Goal: Find specific page/section: Find specific page/section

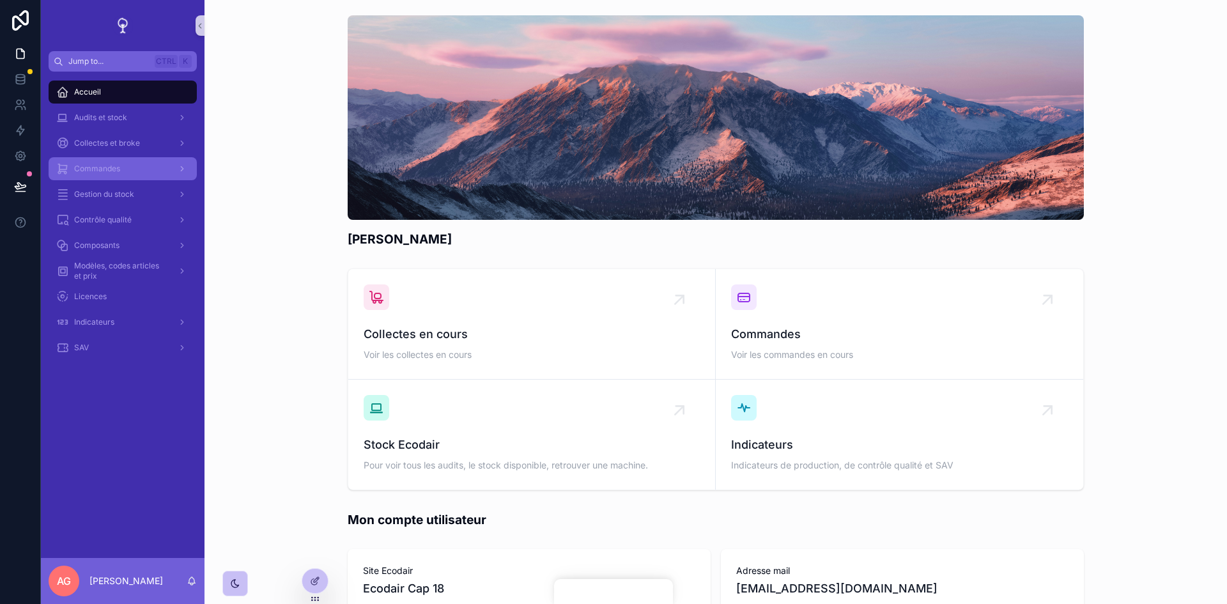
click at [123, 173] on div "Commandes" at bounding box center [122, 169] width 133 height 20
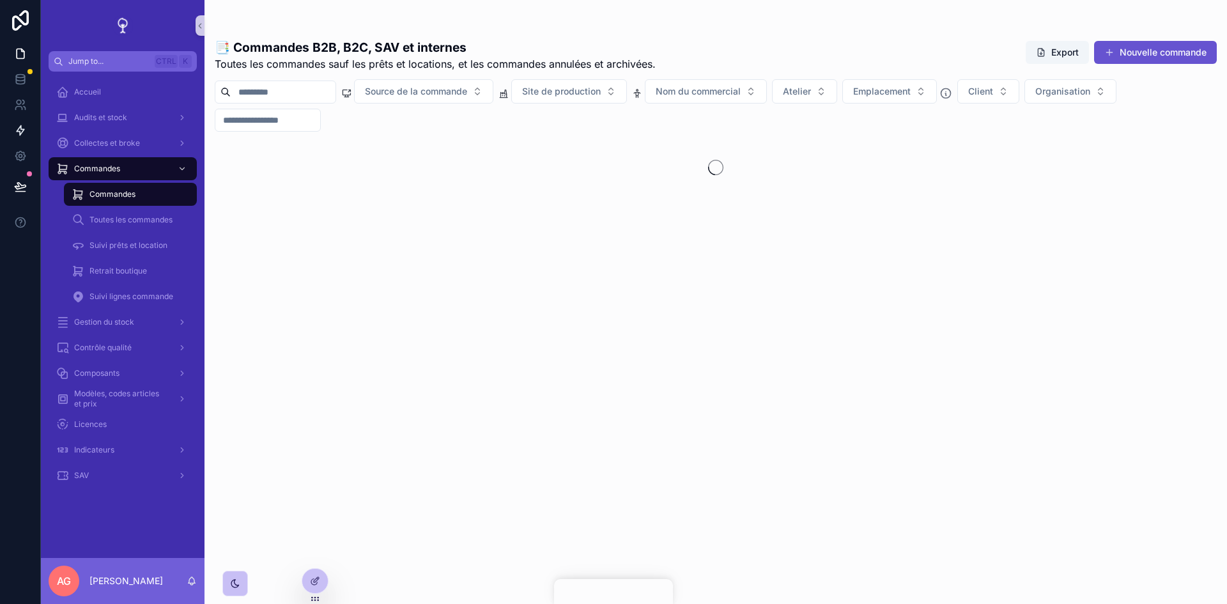
click at [20, 131] on icon at bounding box center [21, 131] width 8 height 10
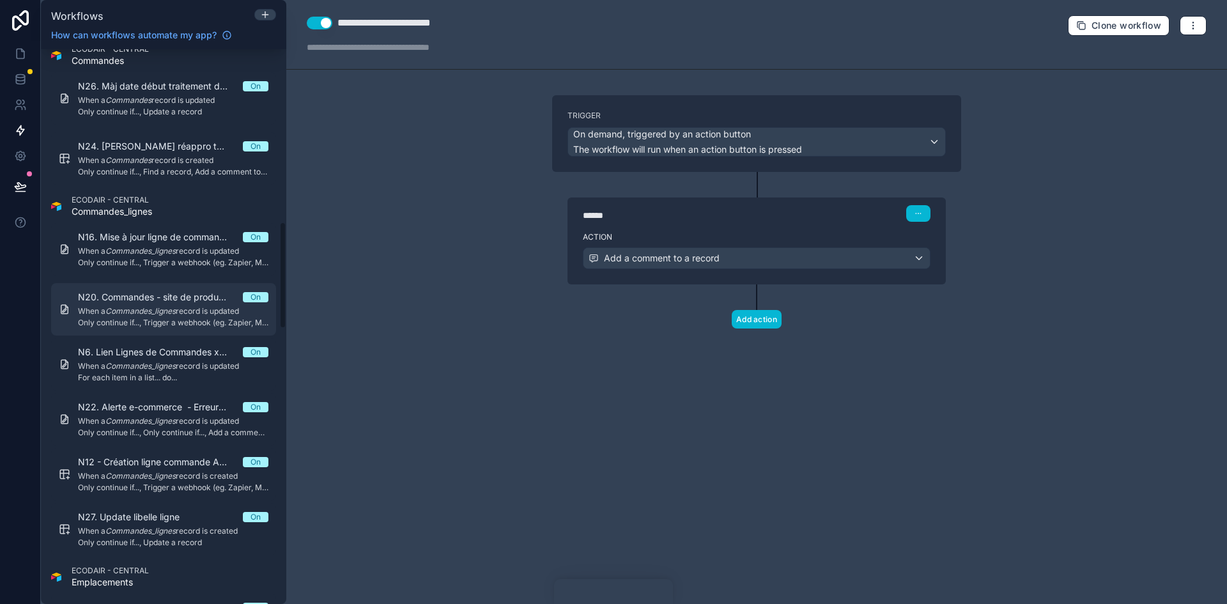
scroll to position [895, 0]
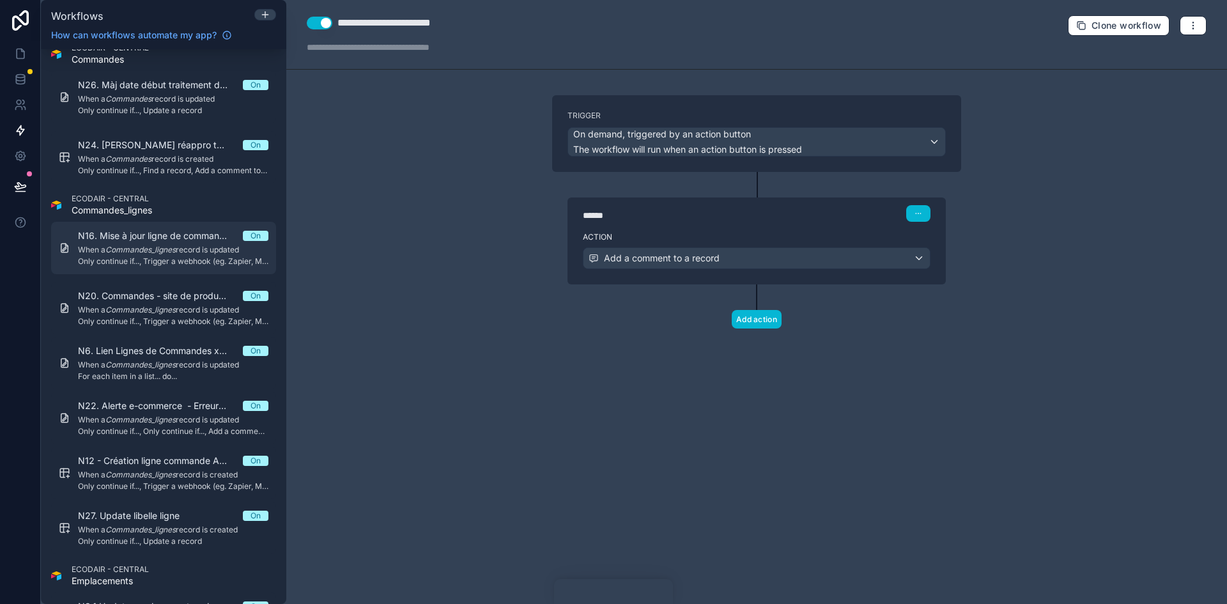
click at [176, 238] on span "N16. Mise à jour ligne de commande > [GEOGRAPHIC_DATA]" at bounding box center [160, 235] width 165 height 13
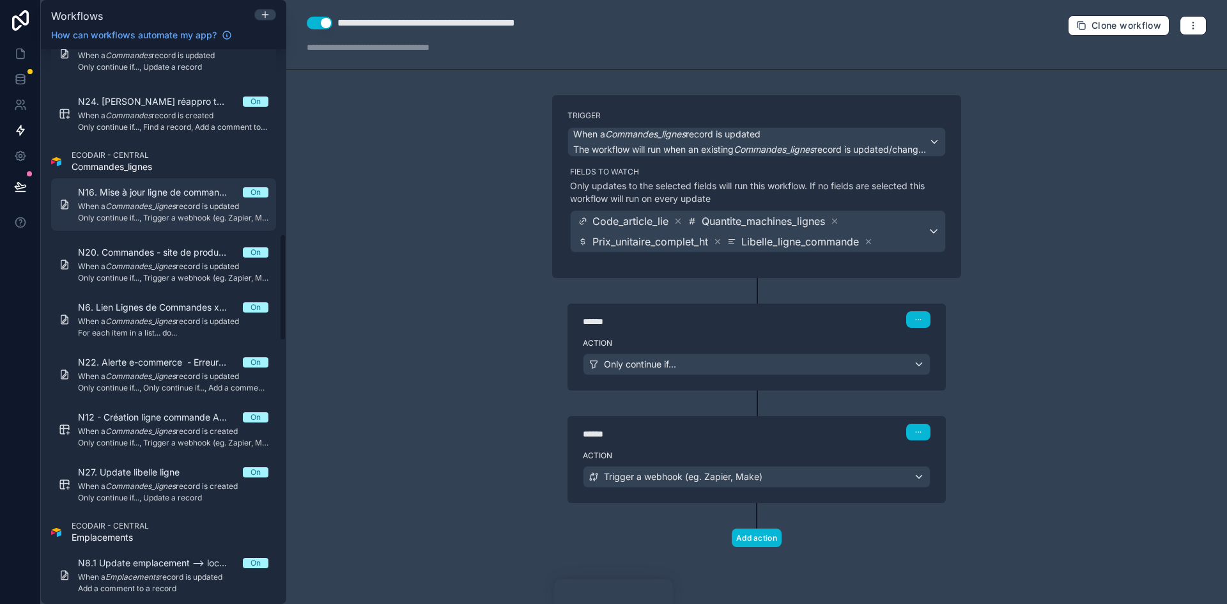
scroll to position [959, 0]
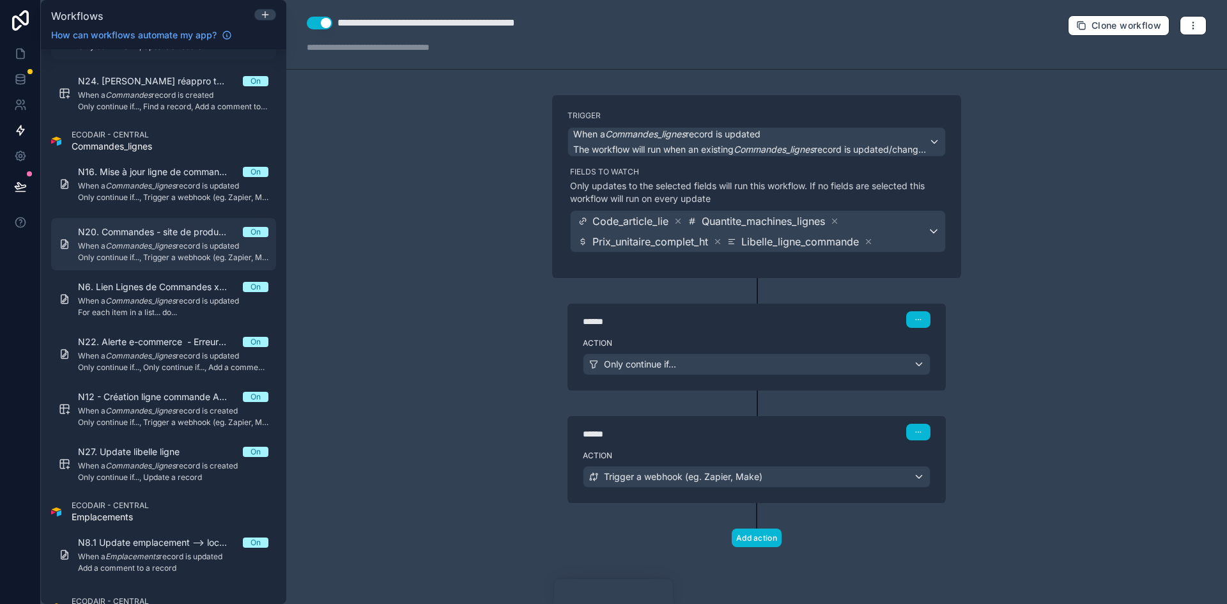
click at [162, 241] on em "Commandes_lignes" at bounding box center [140, 246] width 70 height 10
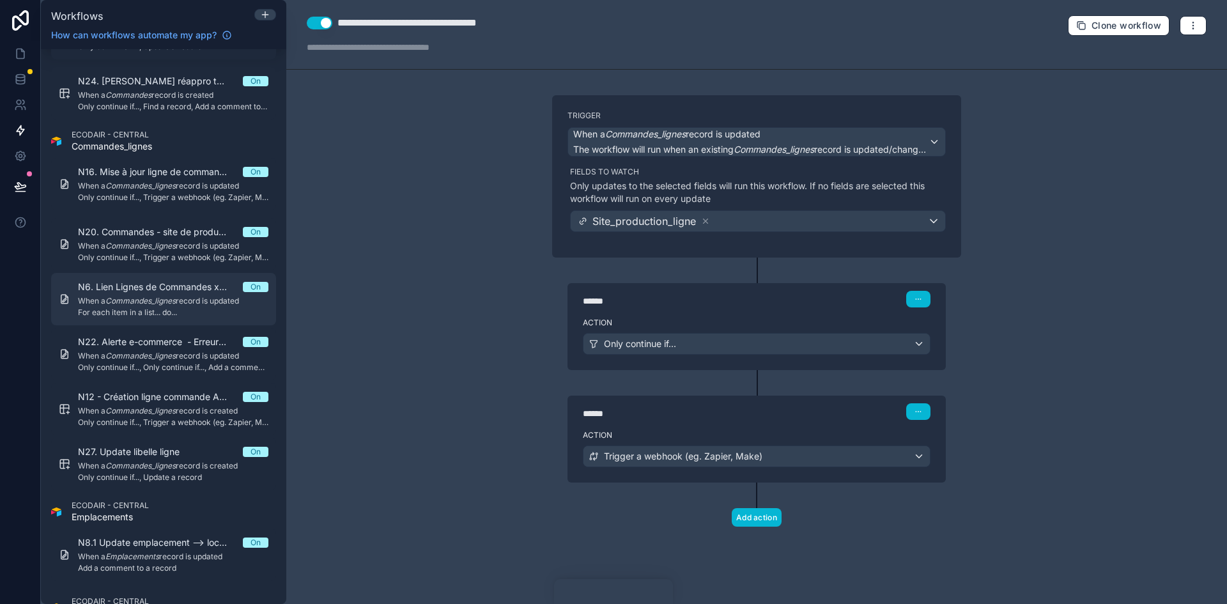
click at [166, 300] on em "Commandes_lignes" at bounding box center [140, 301] width 70 height 10
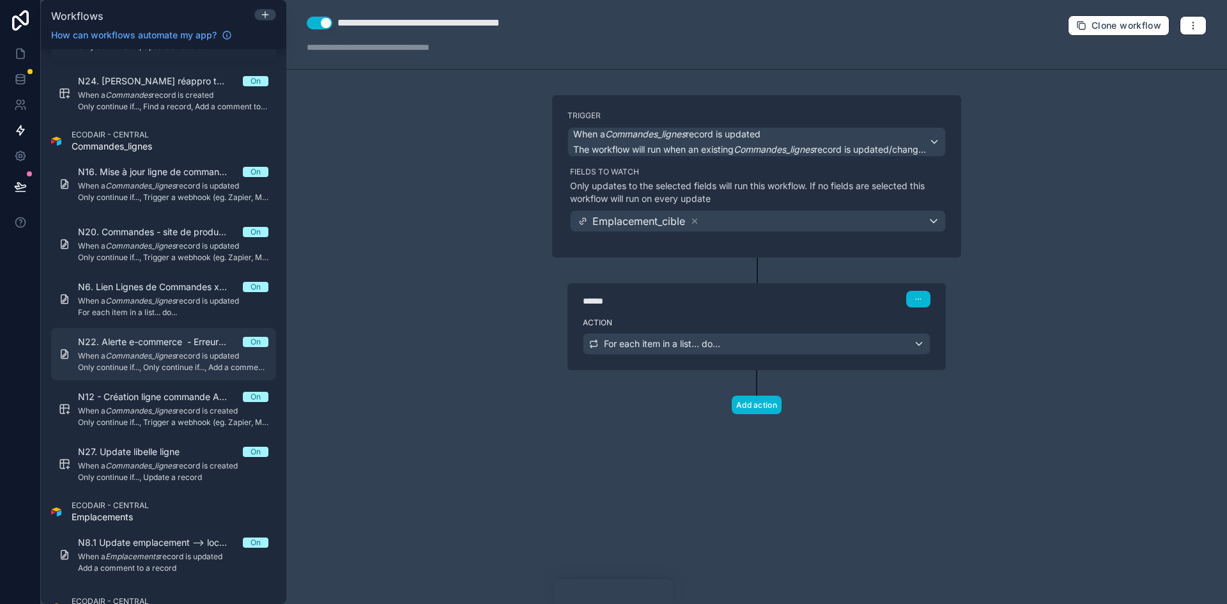
click at [171, 340] on span "N22. Alerte e-commerce - Erreur ligne commande Presta" at bounding box center [160, 342] width 165 height 13
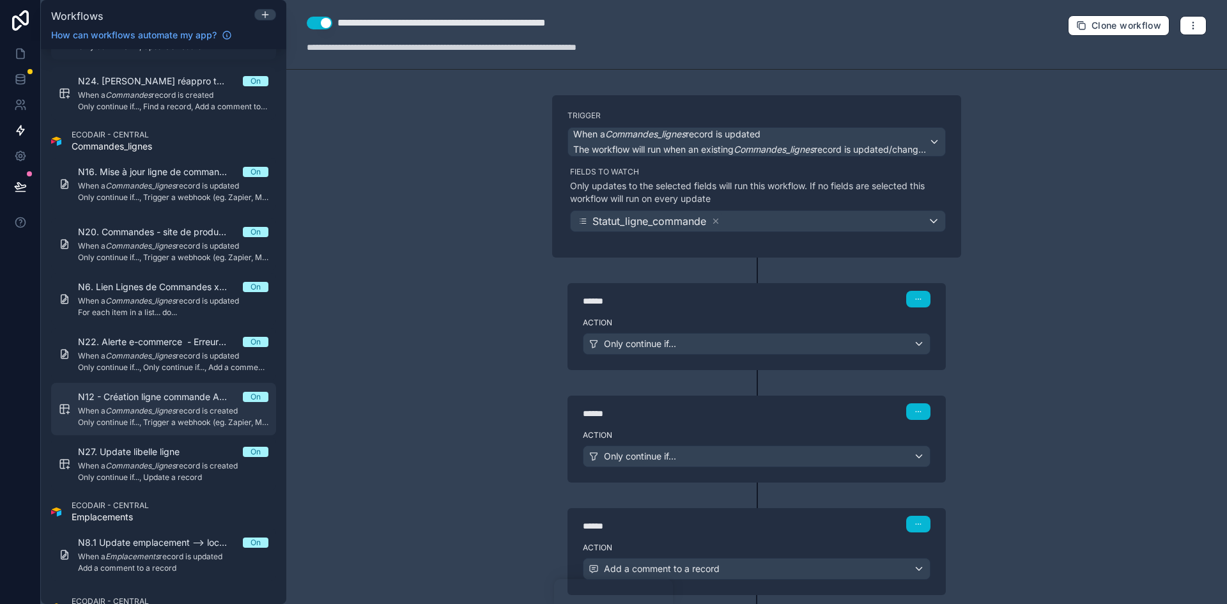
click at [174, 410] on em "Commandes_lignes" at bounding box center [140, 411] width 70 height 10
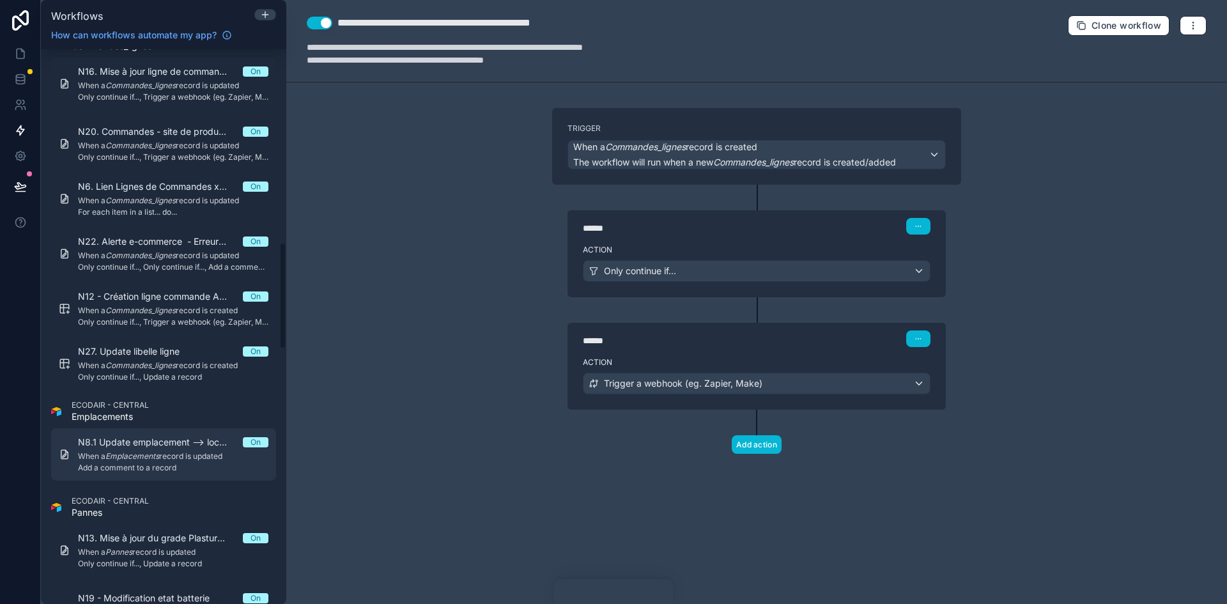
scroll to position [1087, 0]
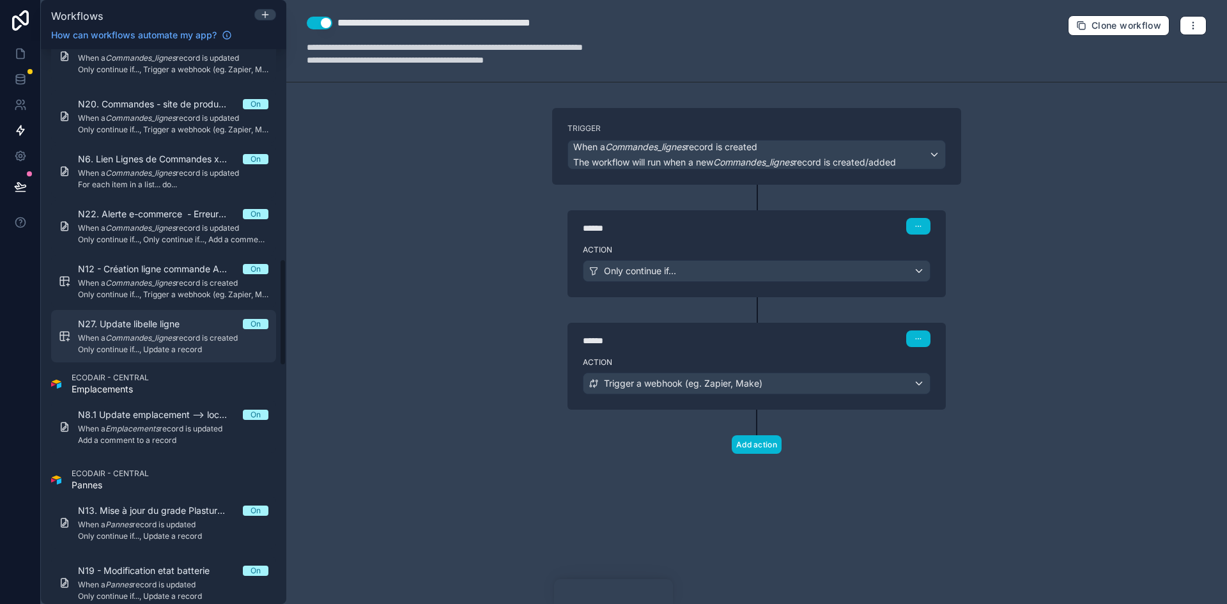
click at [128, 319] on span "N27. Update libelle ligne" at bounding box center [136, 324] width 117 height 13
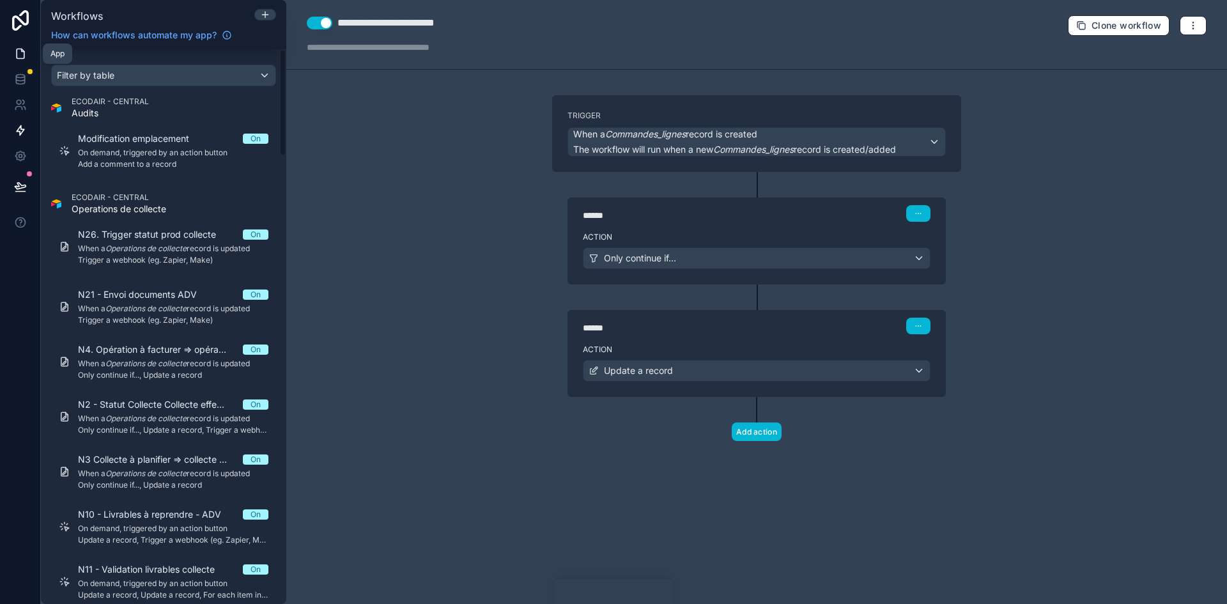
click at [22, 52] on icon at bounding box center [22, 50] width 3 height 3
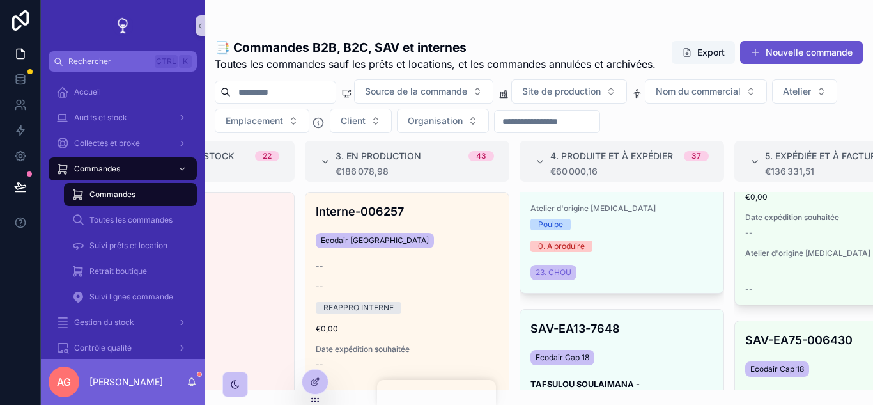
scroll to position [4858, 0]
